Goal: Communication & Community: Connect with others

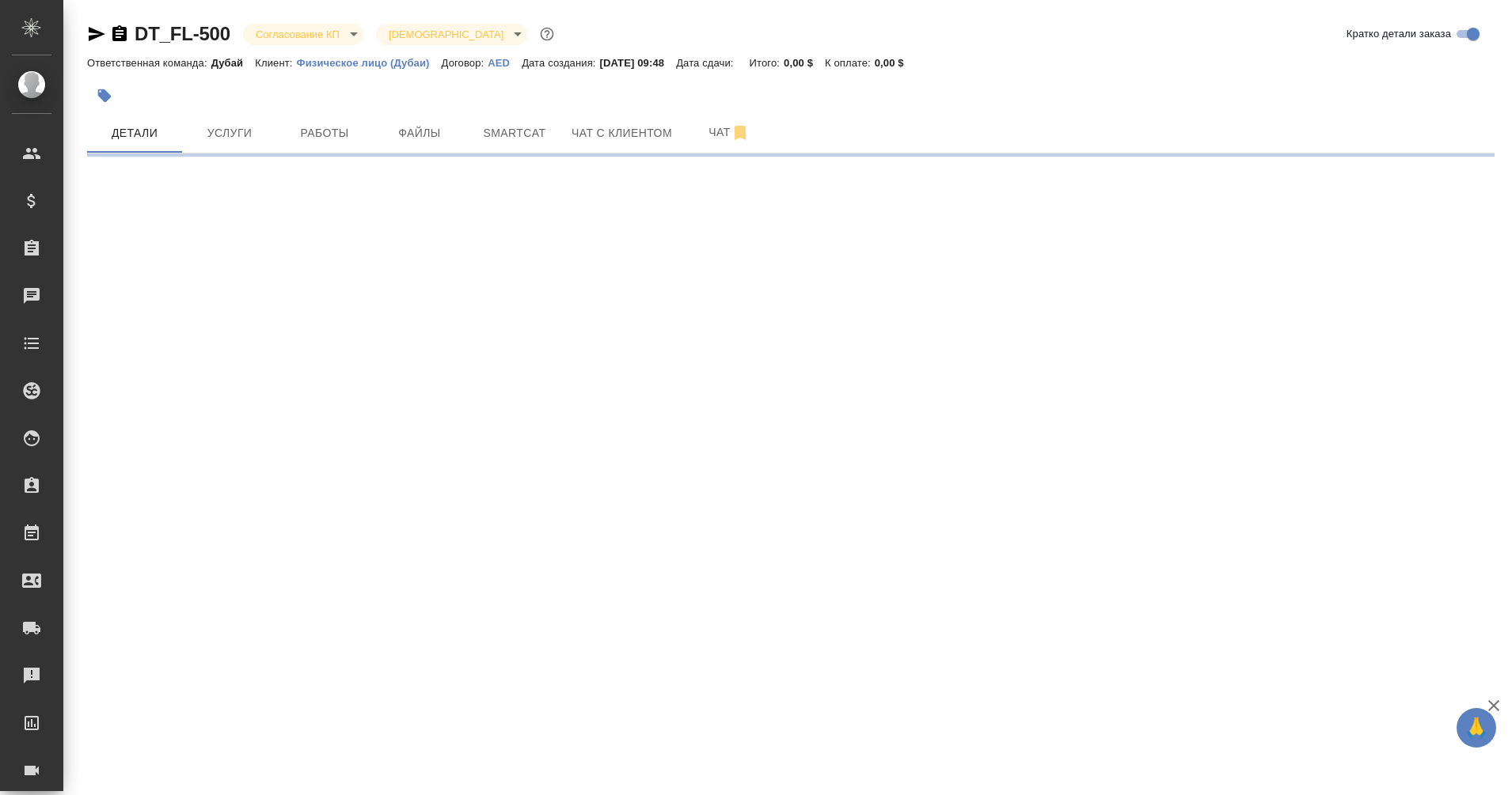
select select "RU"
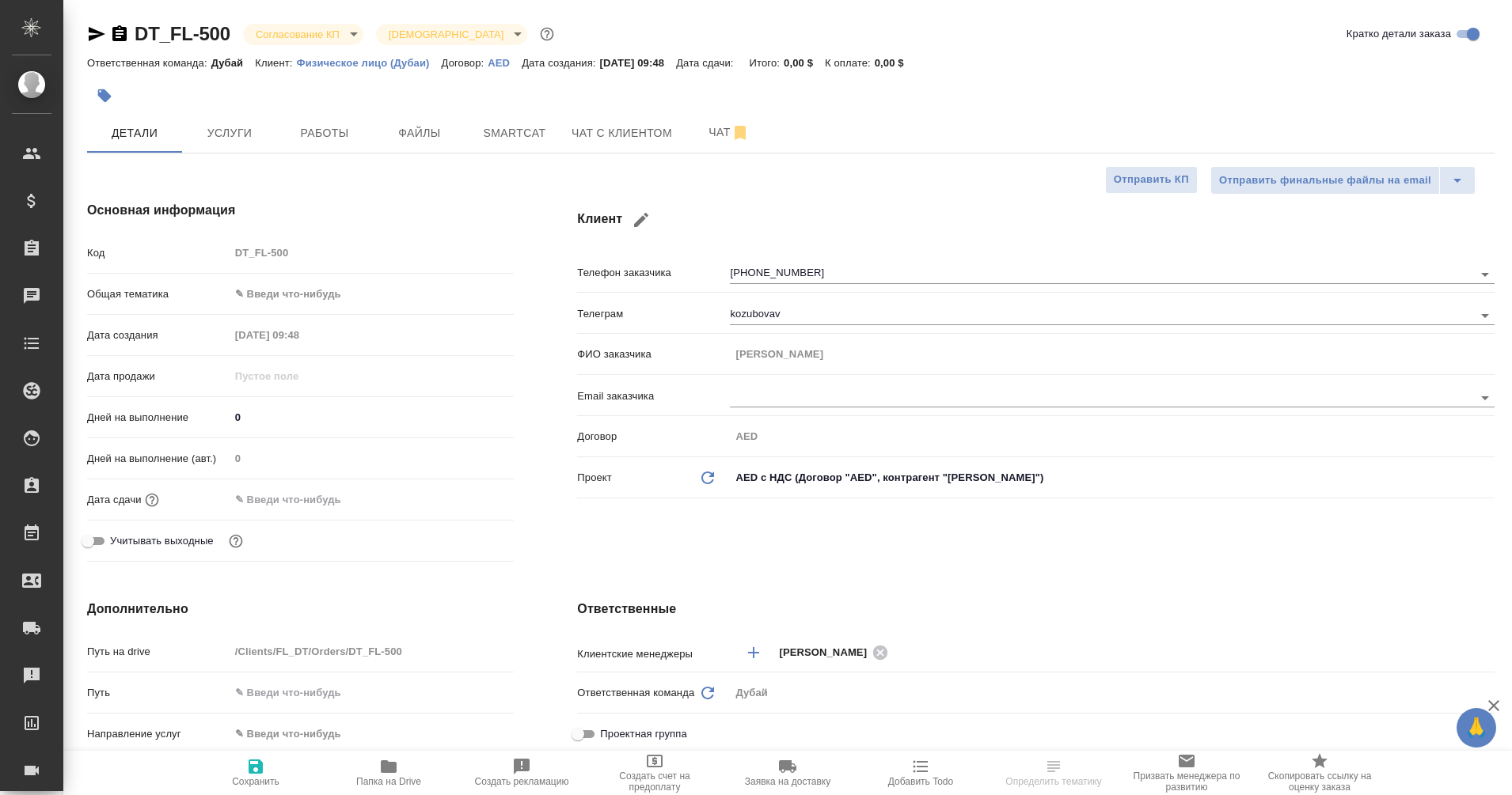
type textarea "x"
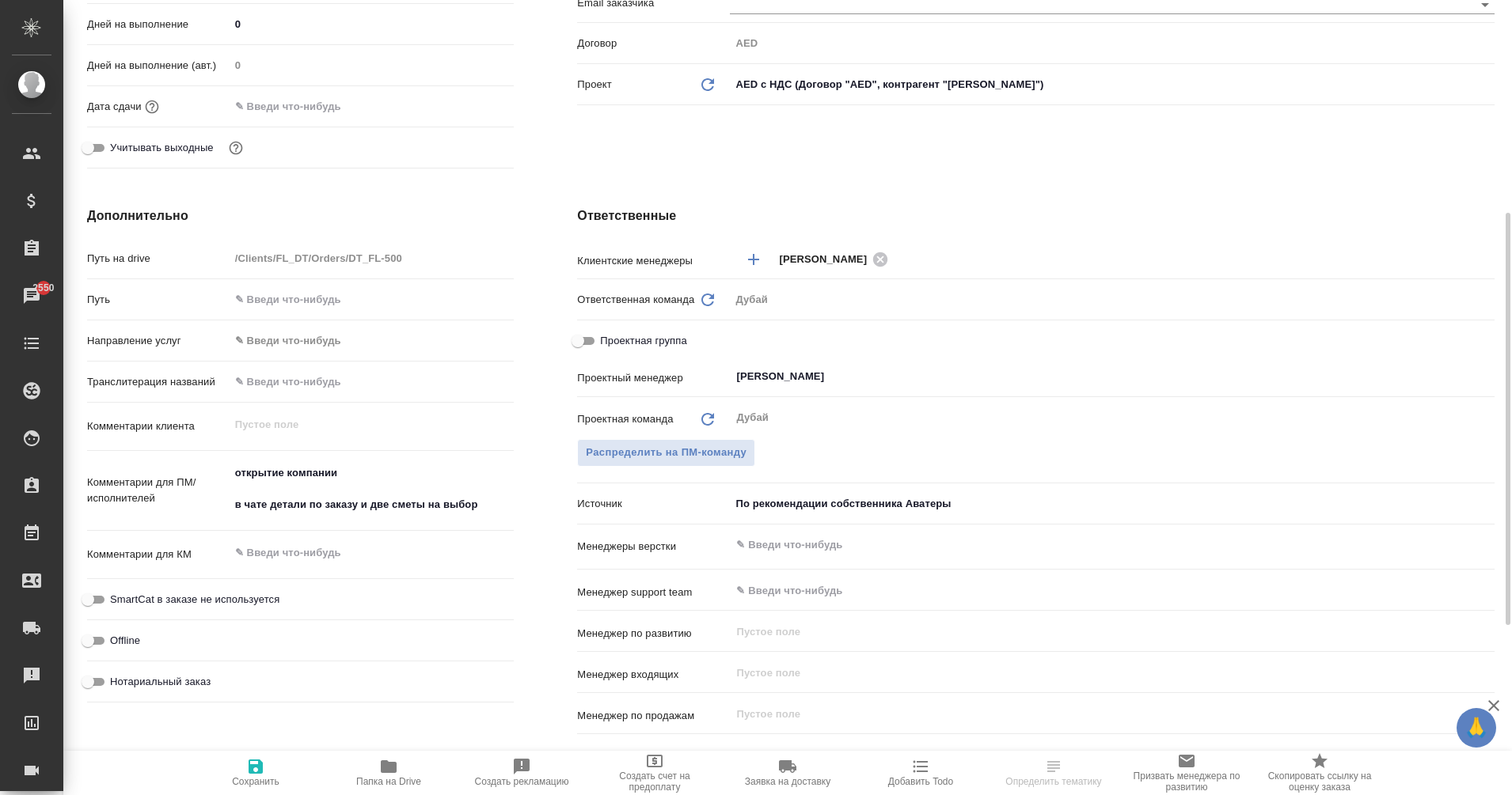
scroll to position [400, 0]
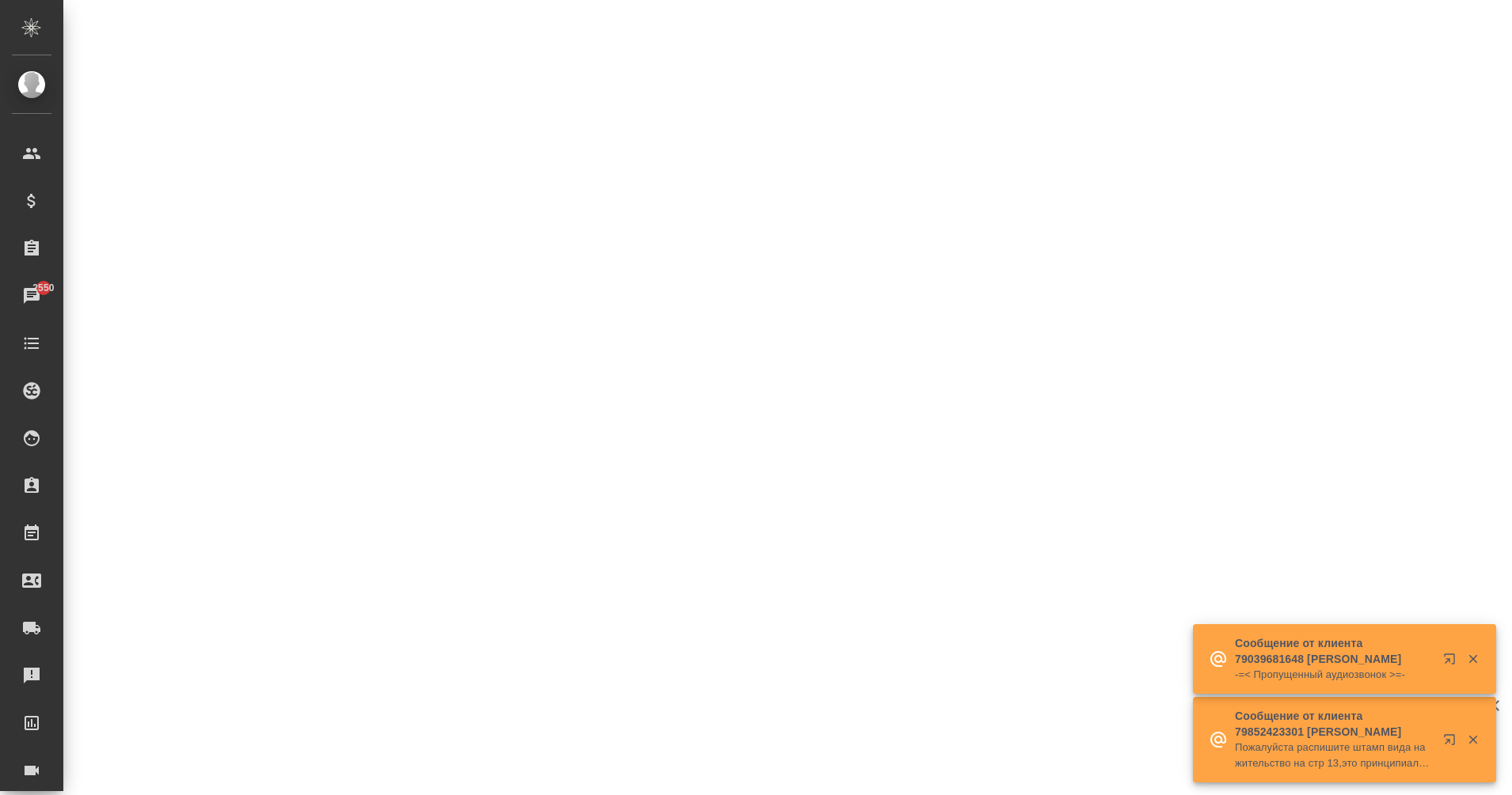
select select "RU"
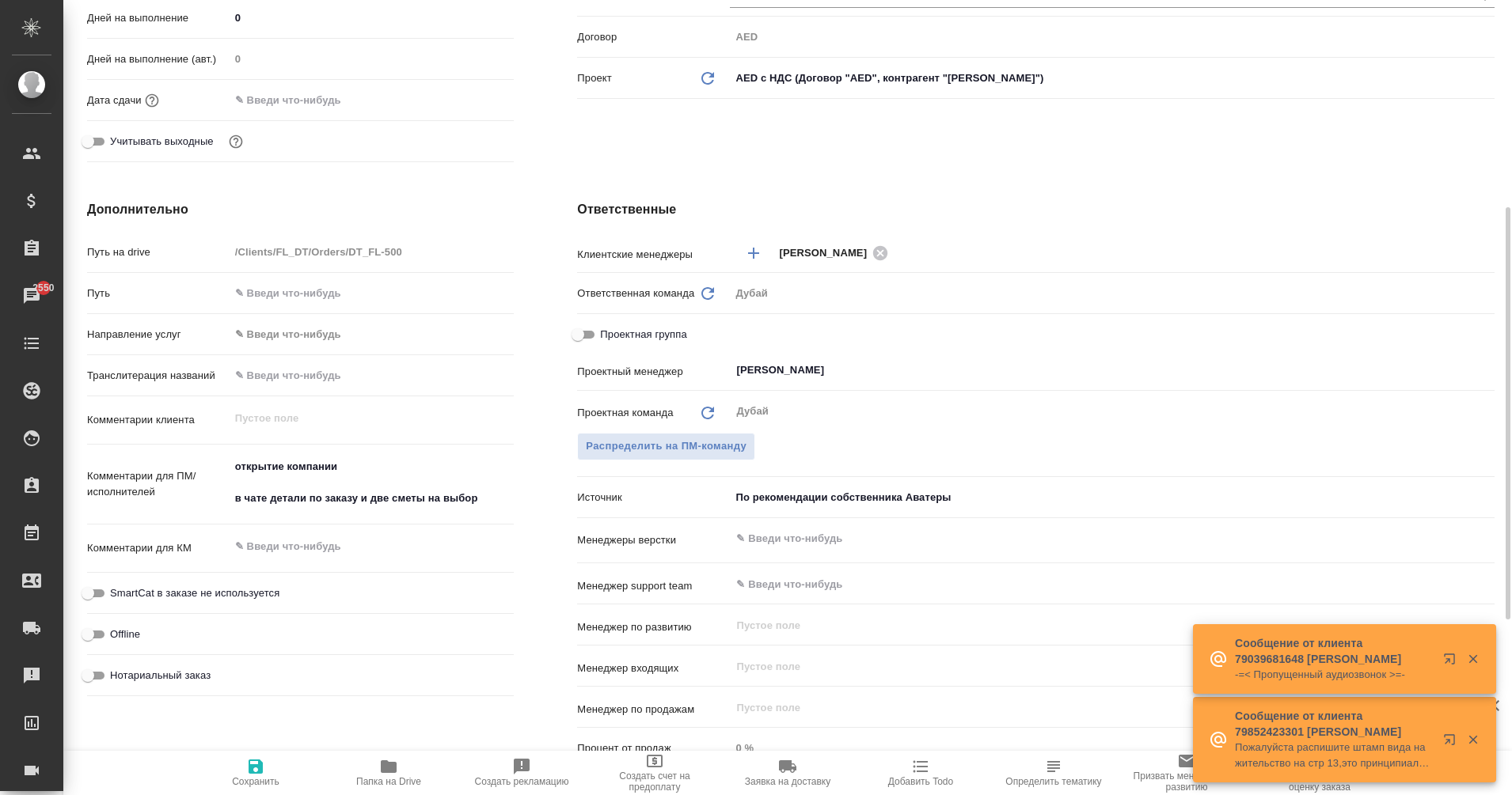
type textarea "x"
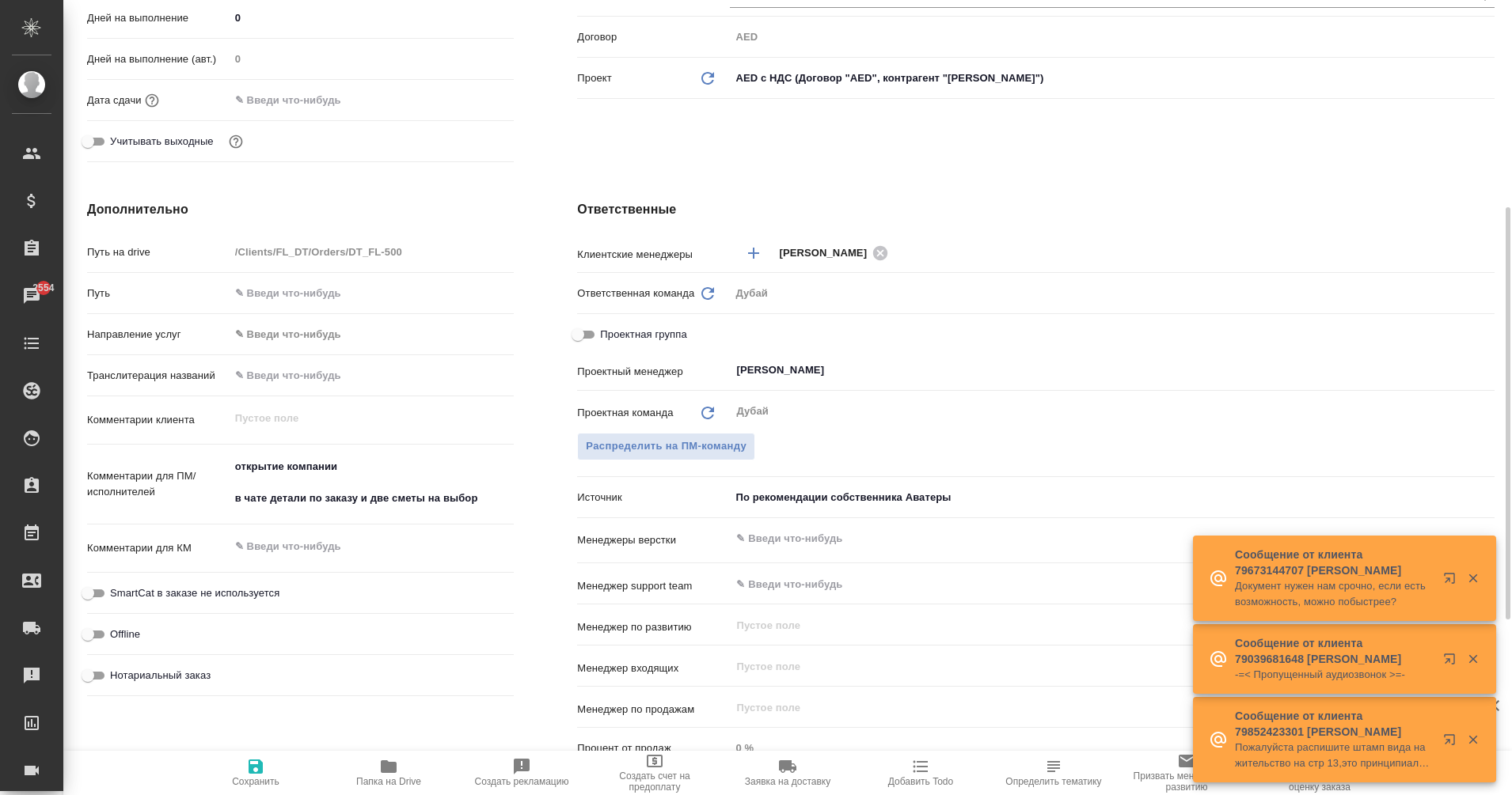
type textarea "x"
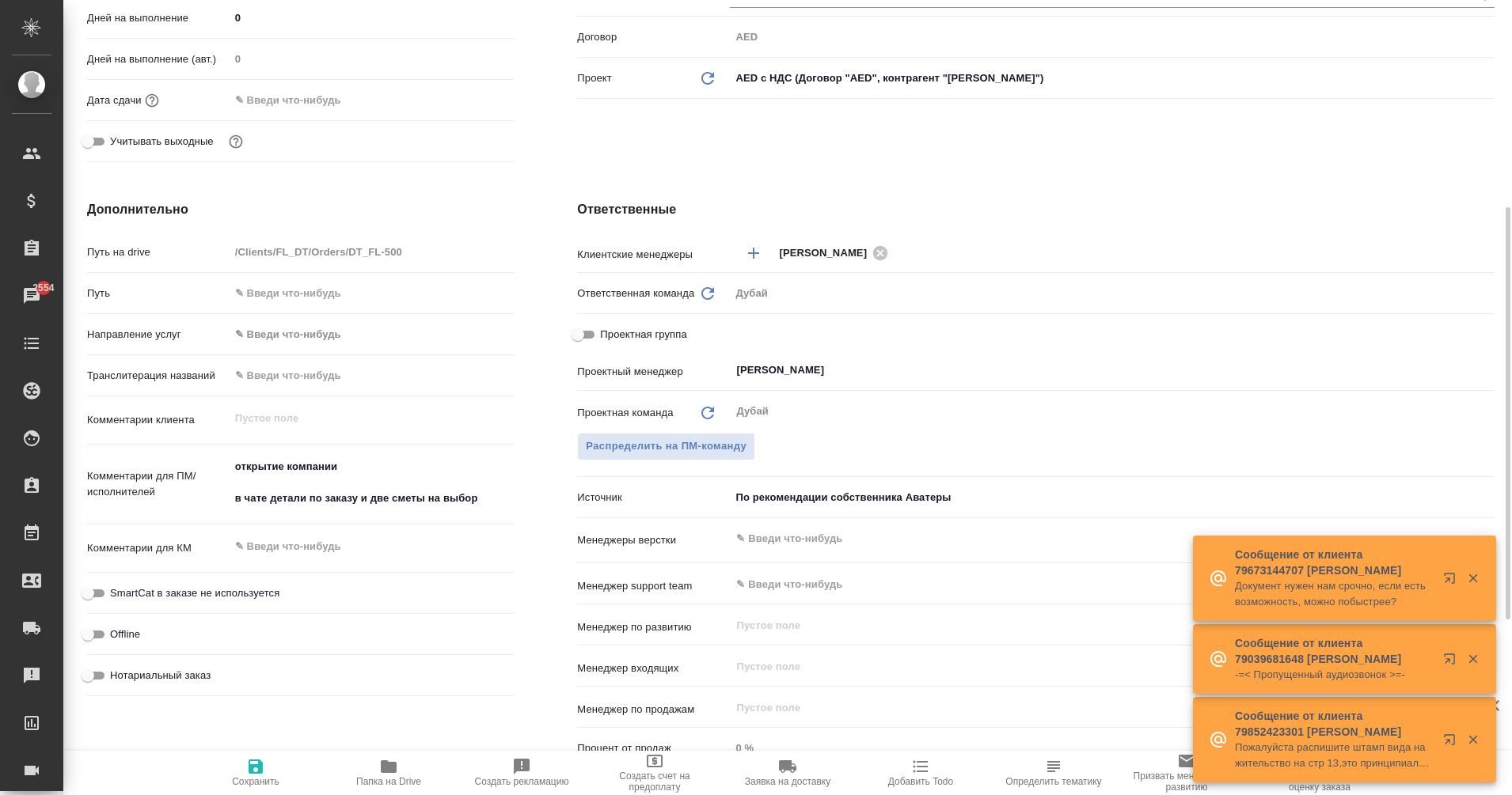
type textarea "x"
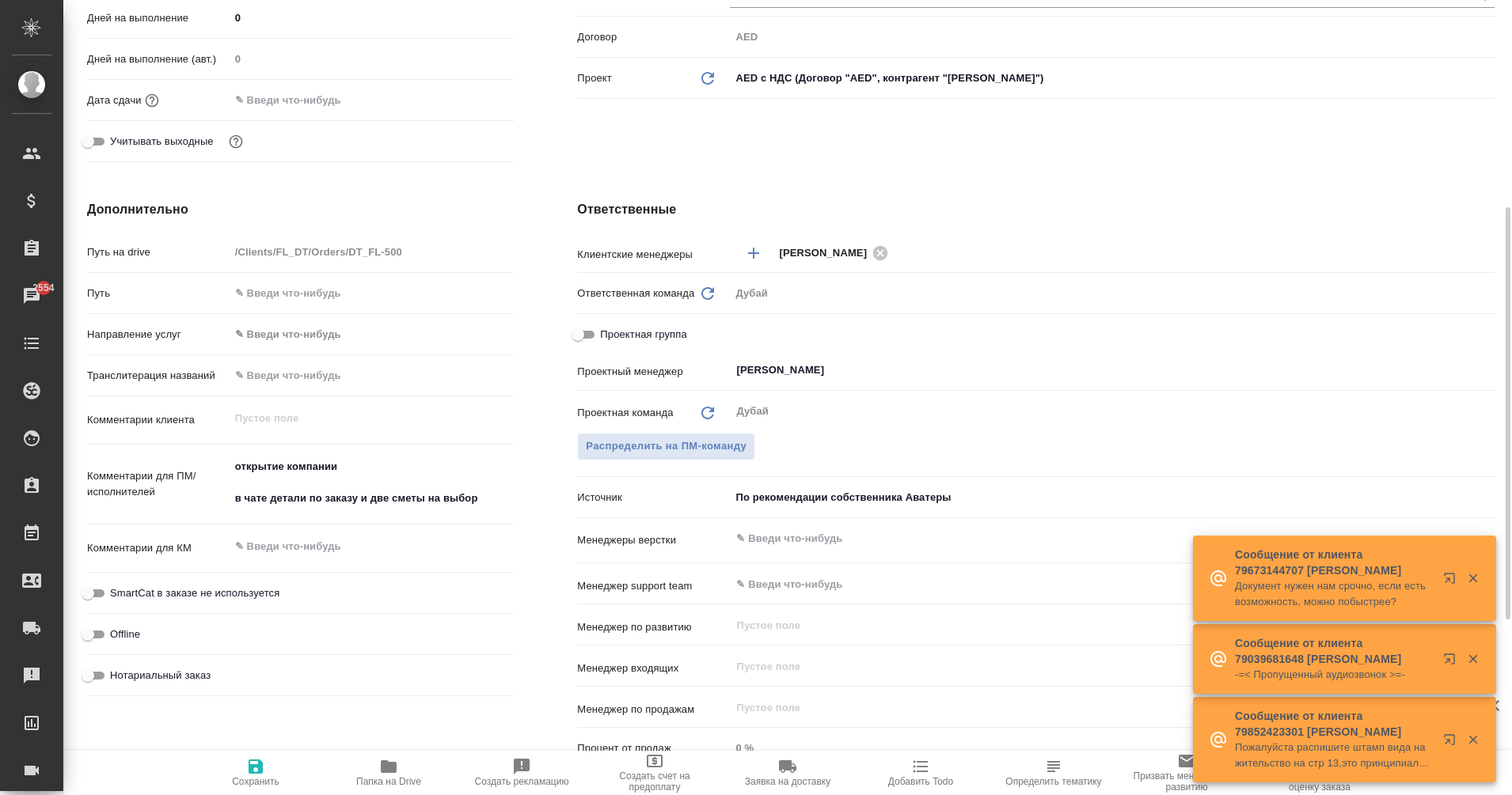
type textarea "x"
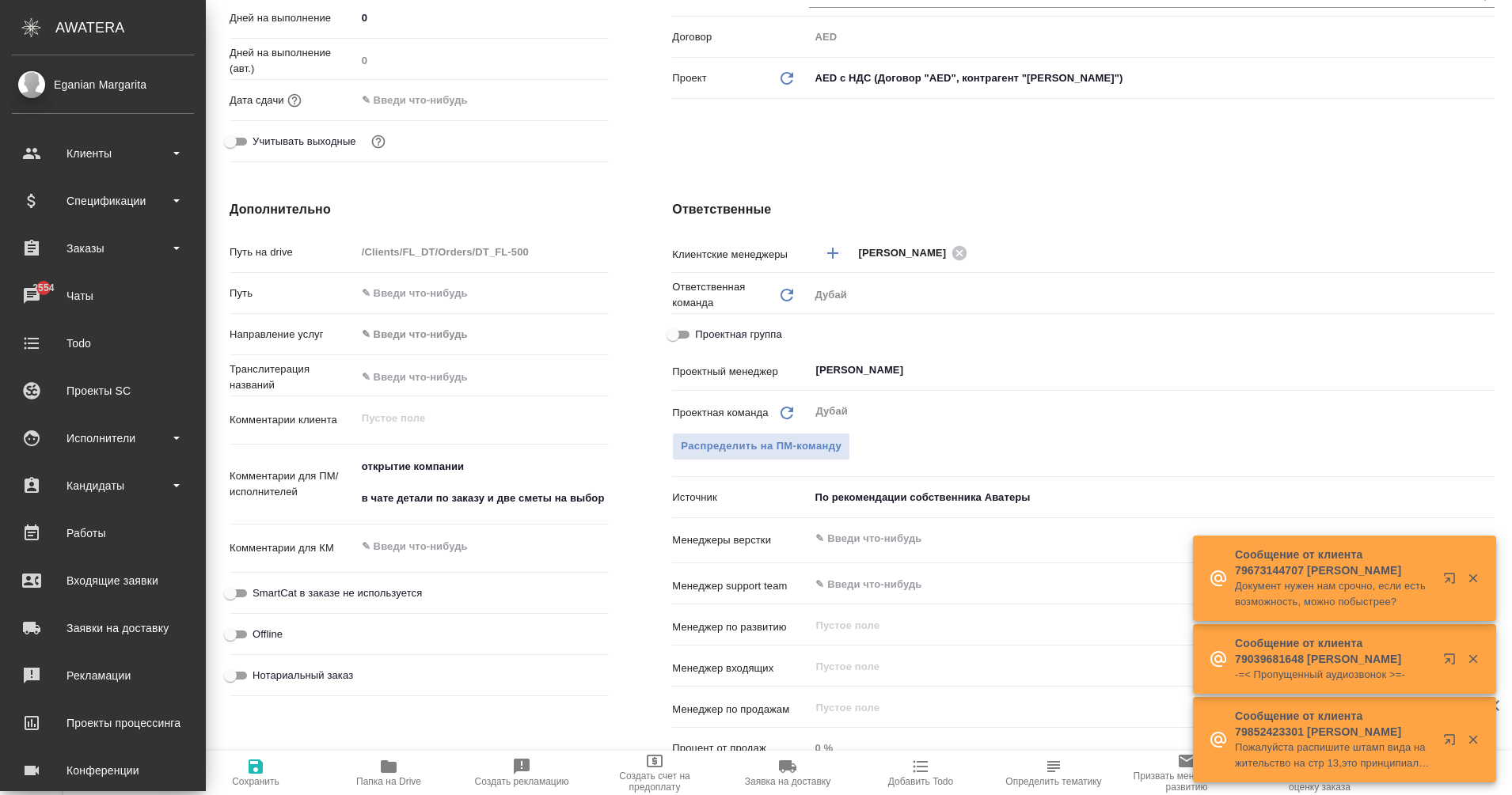
type textarea "x"
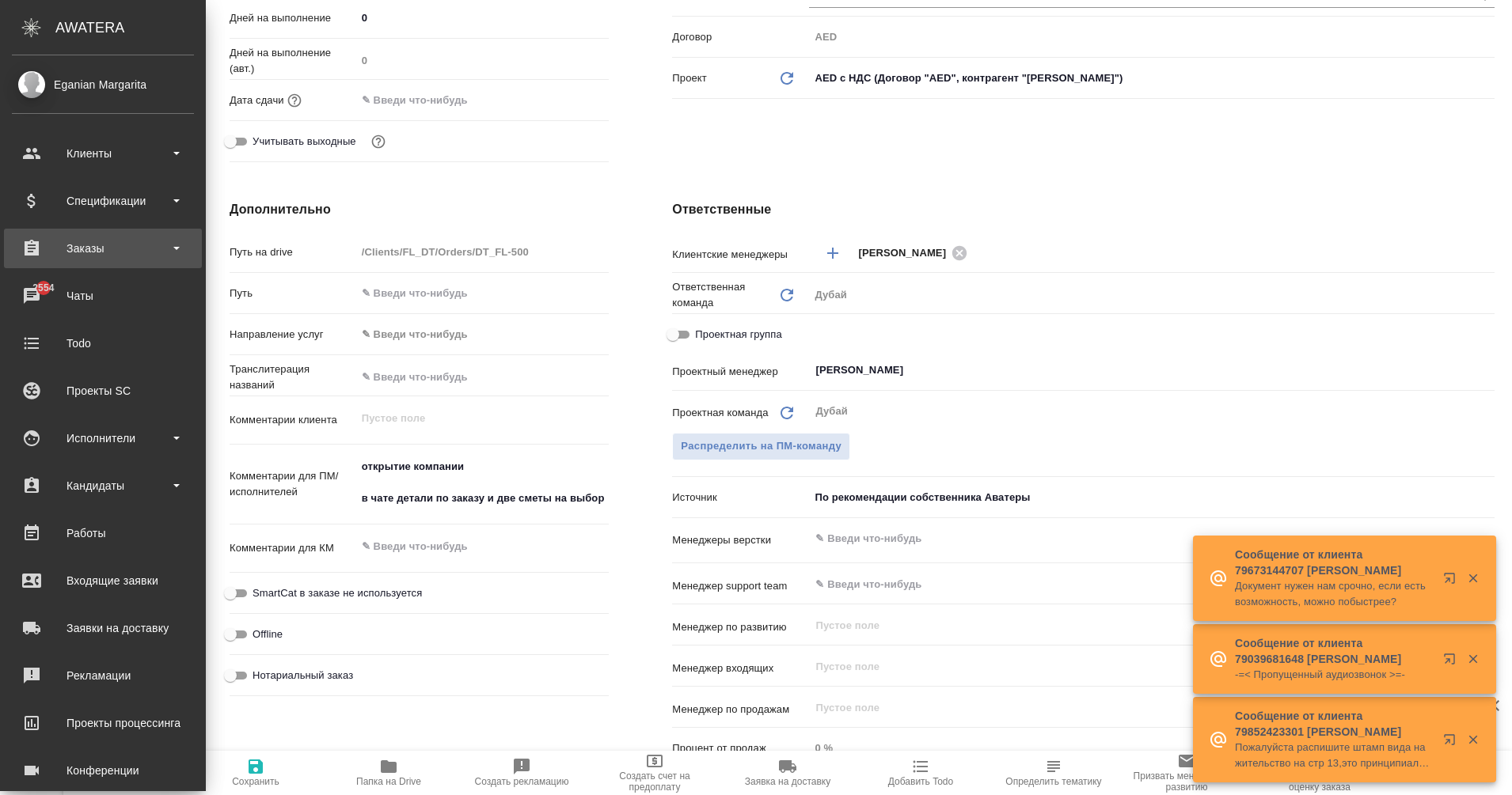
type textarea "x"
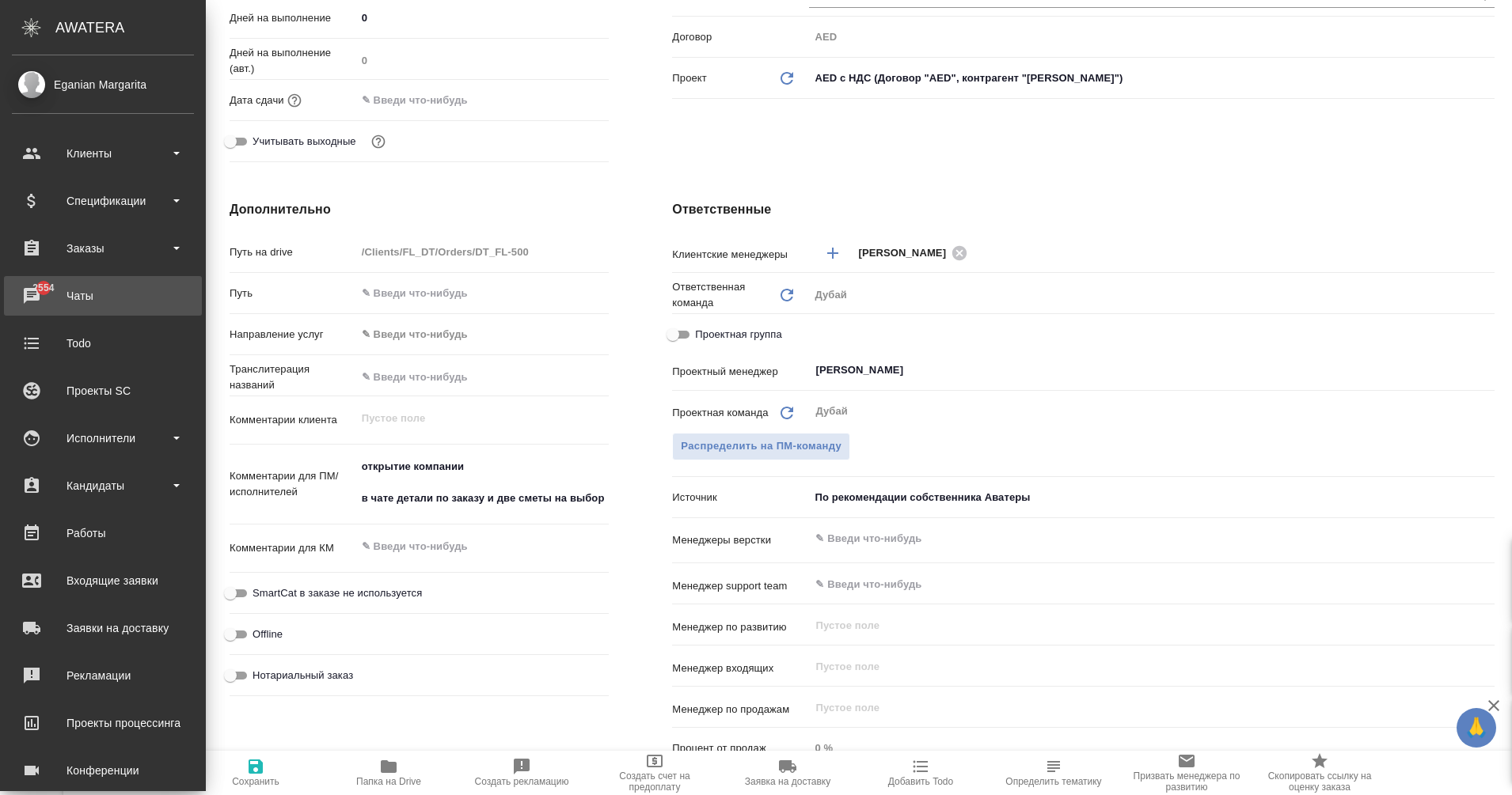
type textarea "x"
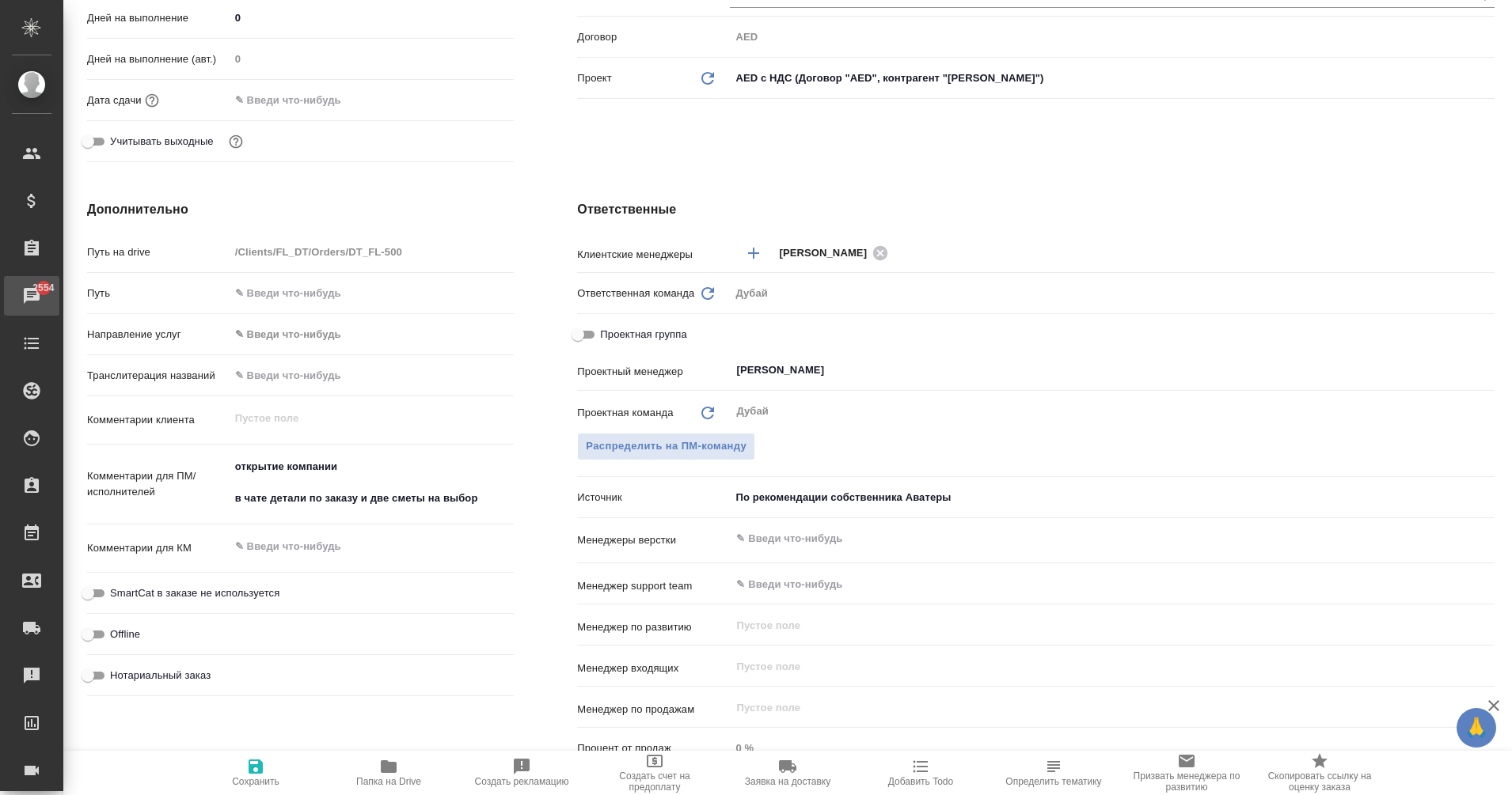
click at [59, 277] on link "2554 Чаты" at bounding box center [31, 296] width 55 height 40
type textarea "x"
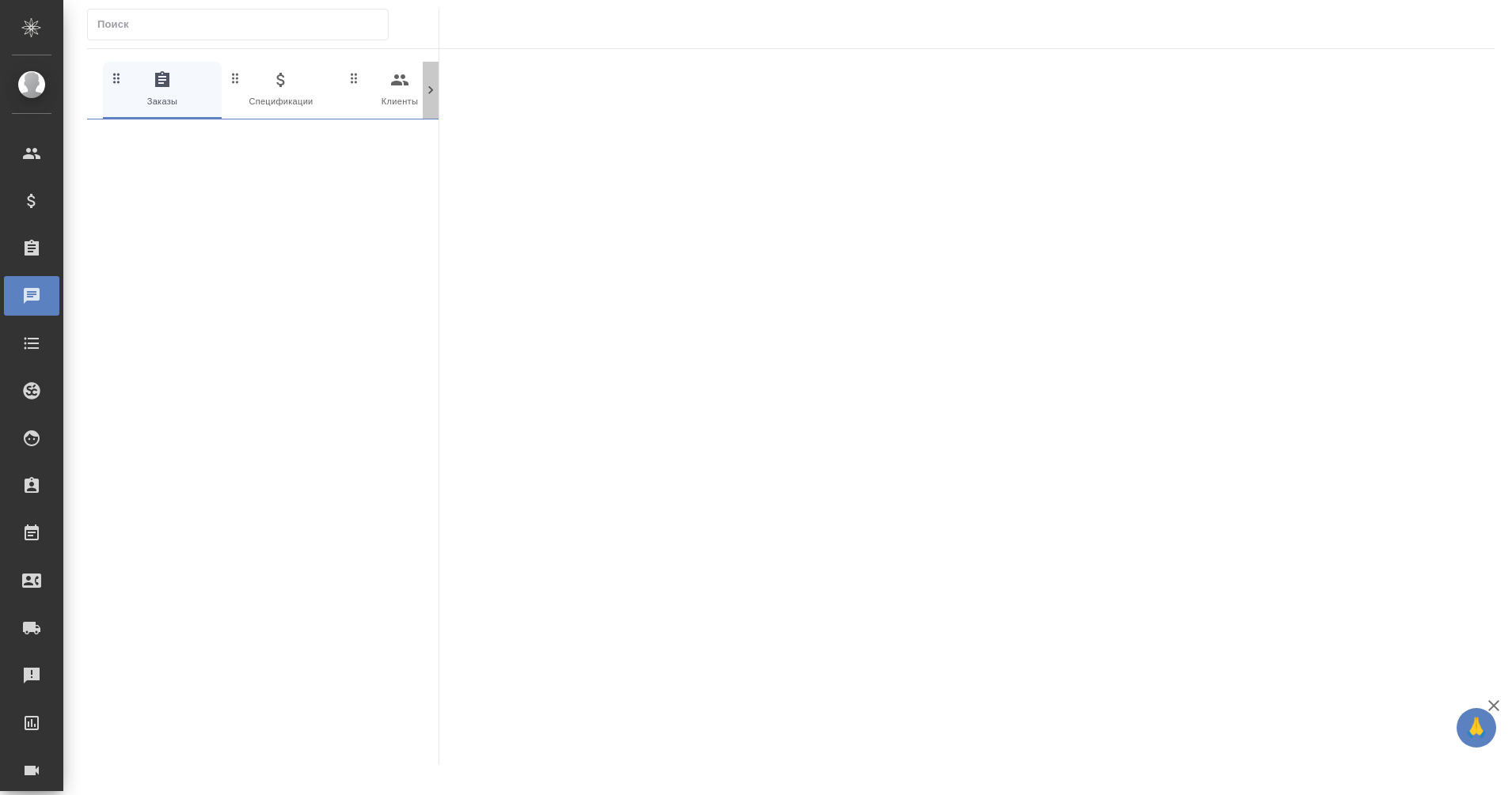
click at [424, 86] on icon at bounding box center [431, 90] width 16 height 16
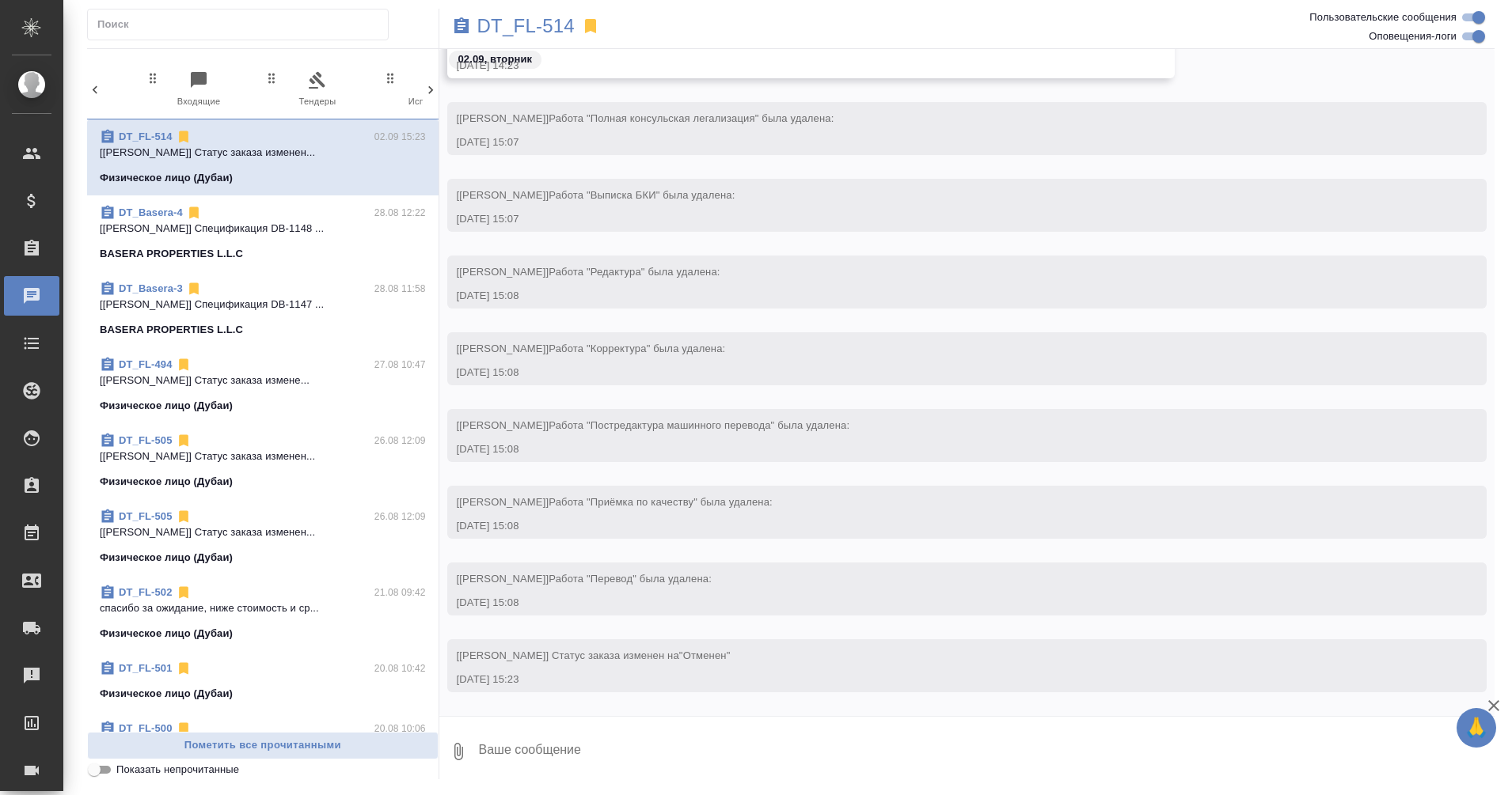
scroll to position [960, 0]
click at [432, 90] on icon at bounding box center [431, 90] width 5 height 8
click at [362, 88] on icon "button" at bounding box center [363, 80] width 19 height 19
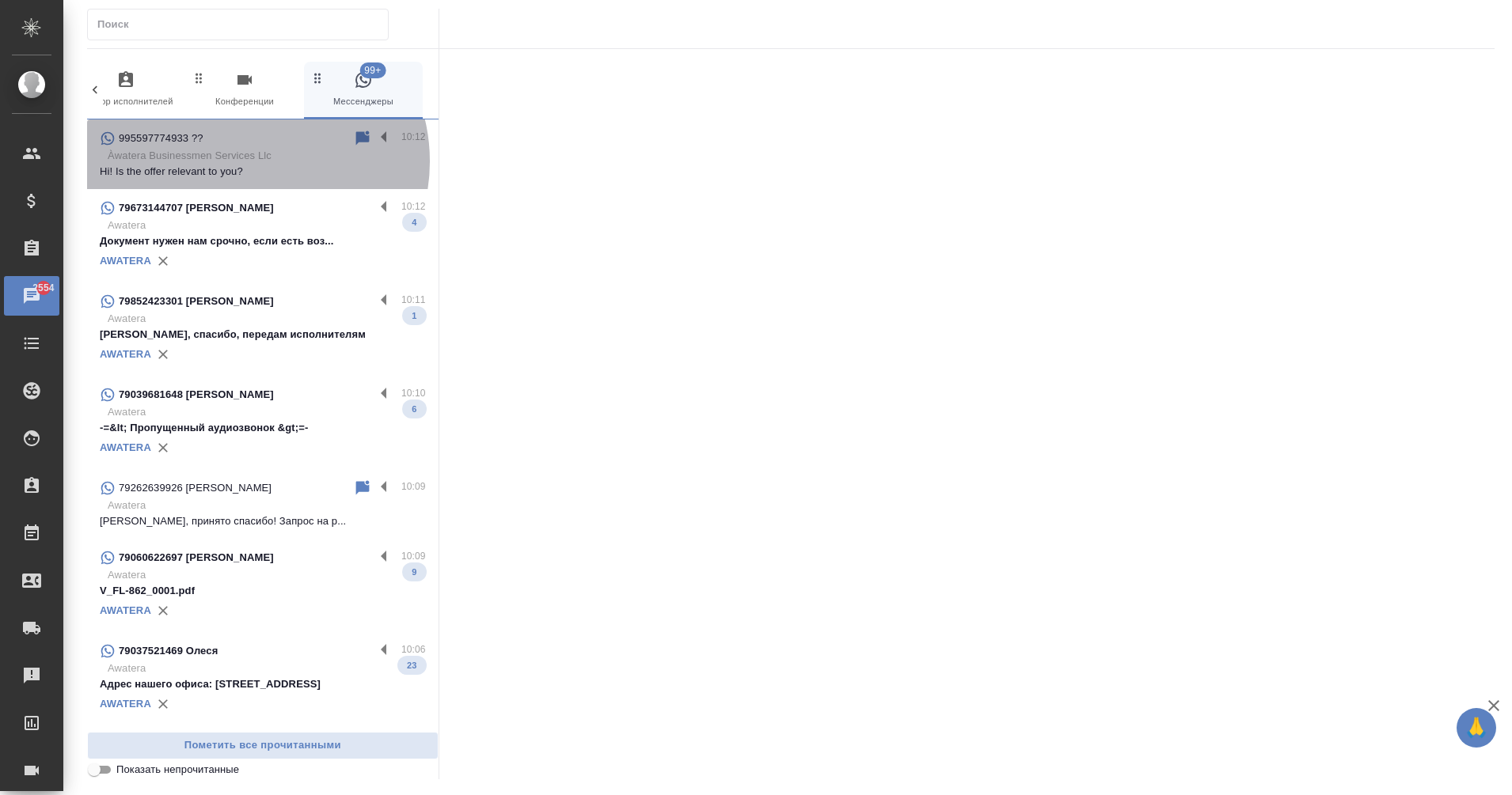
click at [251, 161] on p "Àwatera Businessmen Services Llc" at bounding box center [266, 156] width 318 height 16
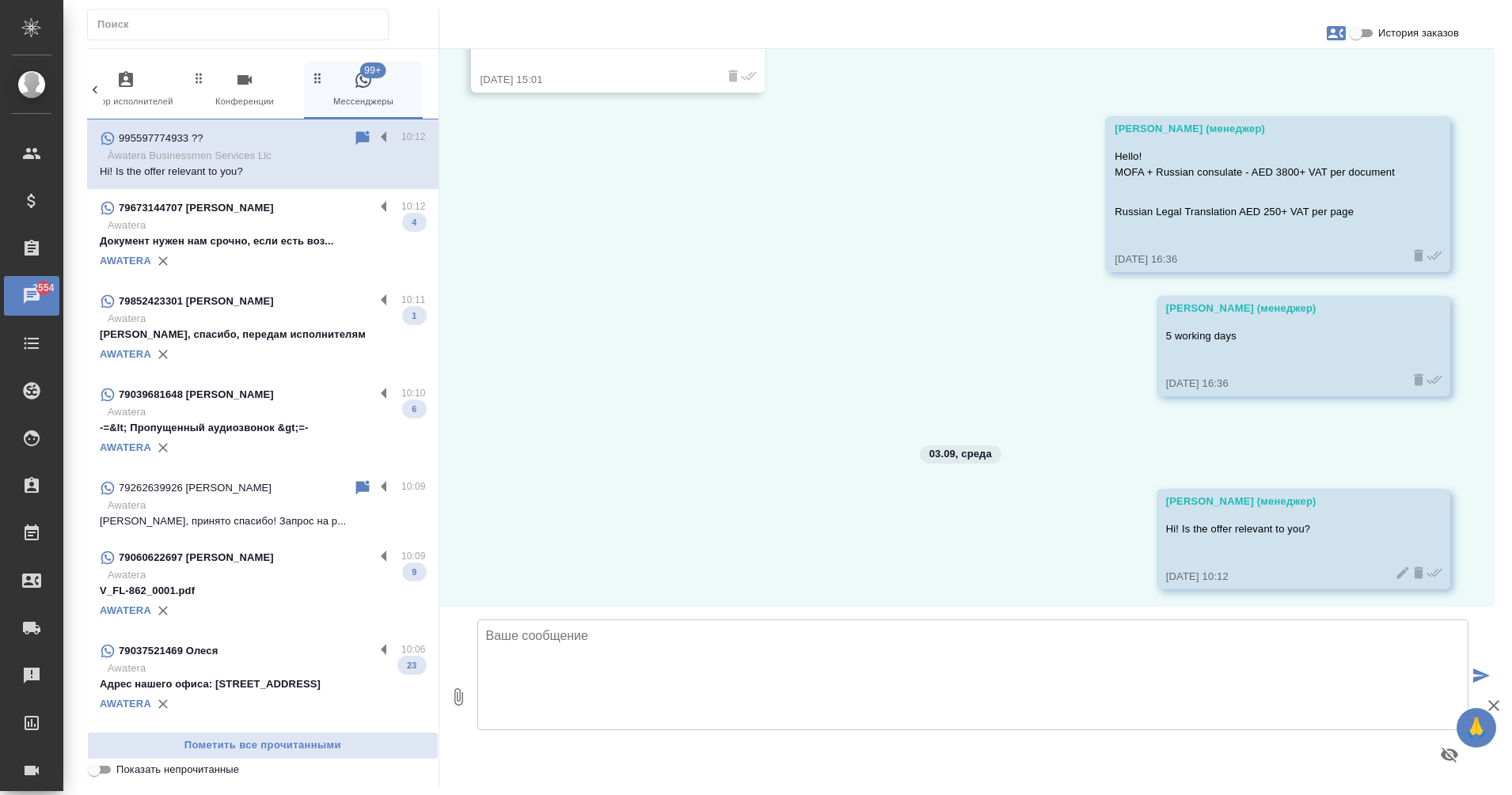
scroll to position [1446, 0]
